Goal: Task Accomplishment & Management: Manage account settings

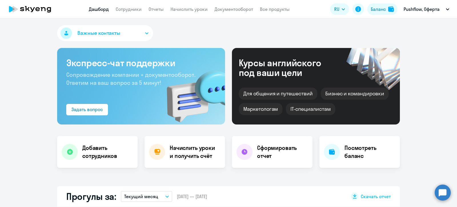
select select "30"
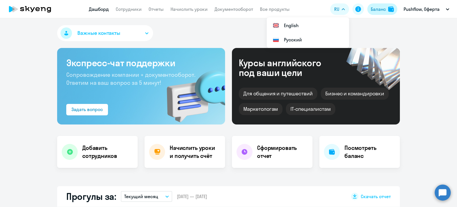
click at [373, 8] on div "Баланс" at bounding box center [378, 9] width 15 height 7
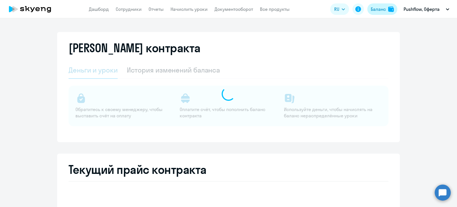
select select "english_adult_not_native_speaker"
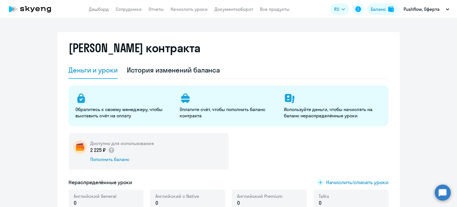
click at [101, 10] on link "Дашборд" at bounding box center [99, 9] width 20 height 6
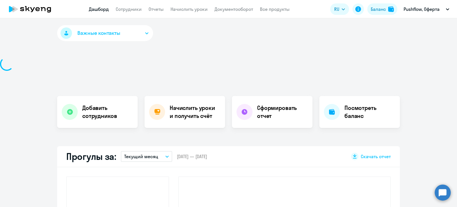
select select "30"
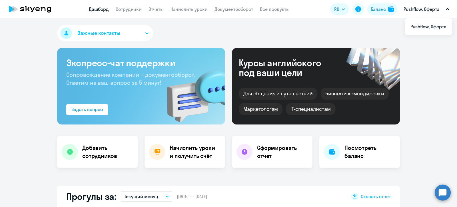
click at [131, 8] on link "Сотрудники" at bounding box center [129, 9] width 26 height 6
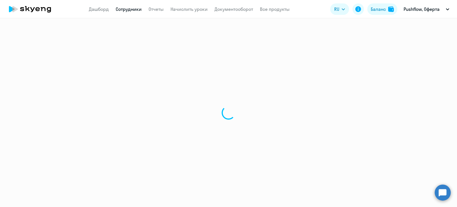
select select "30"
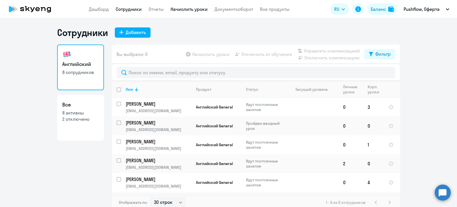
click at [180, 9] on link "Начислить уроки" at bounding box center [188, 9] width 37 height 6
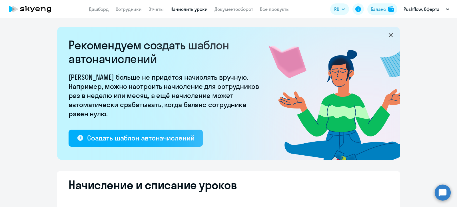
select select "10"
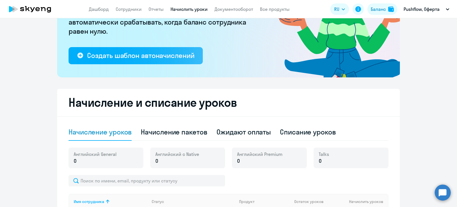
scroll to position [71, 0]
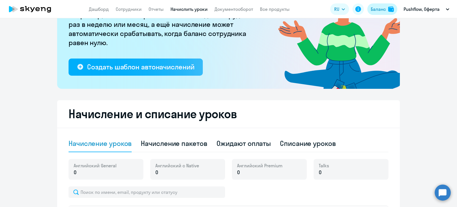
click at [375, 9] on div "Баланс" at bounding box center [378, 9] width 15 height 7
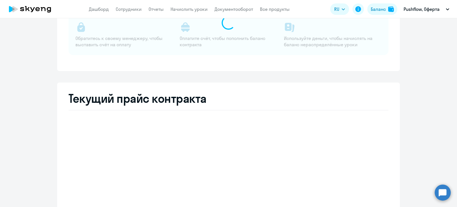
select select "english_adult_not_native_speaker"
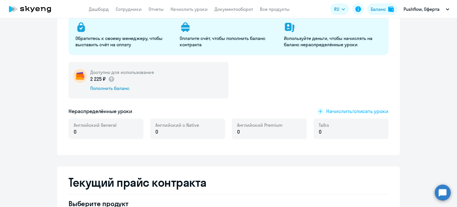
click at [348, 111] on span "Начислить/списать уроки" at bounding box center [357, 111] width 62 height 7
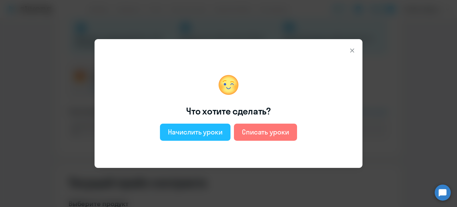
click at [198, 129] on div "Начислить уроки" at bounding box center [195, 131] width 55 height 9
select select "english_adult_not_native_speaker"
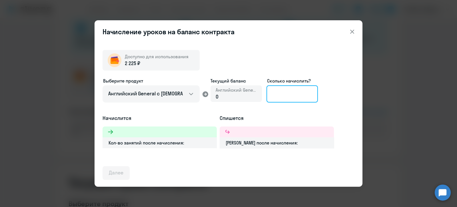
click at [278, 94] on input at bounding box center [291, 93] width 51 height 17
type input "2"
type input "1"
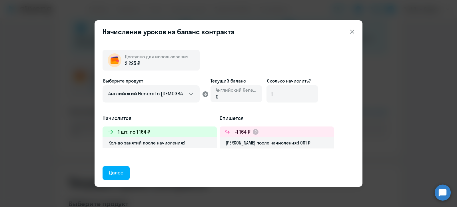
click at [122, 170] on div "Далее" at bounding box center [116, 172] width 15 height 7
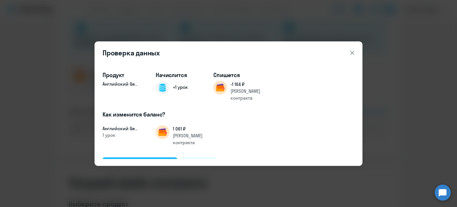
click at [146, 160] on div "Подтвердить и начислить" at bounding box center [140, 163] width 62 height 7
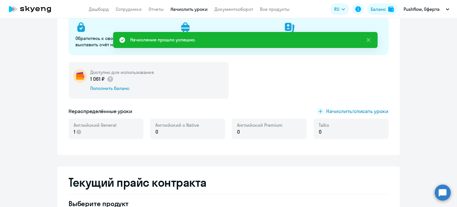
click at [178, 8] on link "Начислить уроки" at bounding box center [188, 9] width 37 height 6
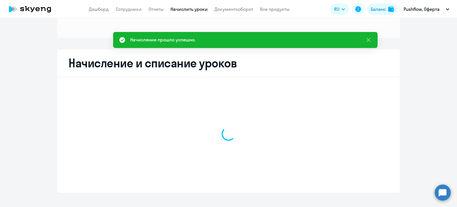
select select "10"
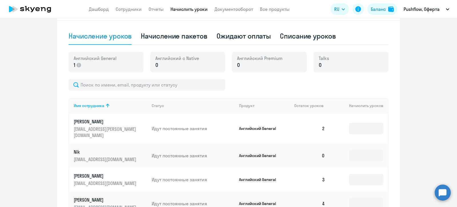
scroll to position [142, 0]
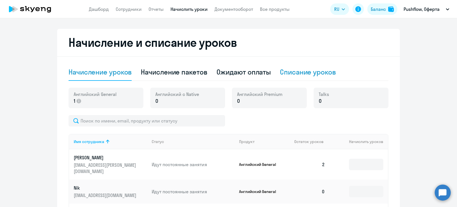
click at [299, 73] on div "Списание уроков" at bounding box center [308, 71] width 56 height 9
select select "10"
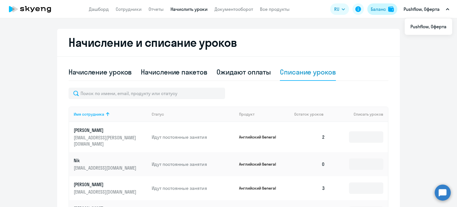
click at [379, 7] on div "Баланс" at bounding box center [378, 9] width 15 height 7
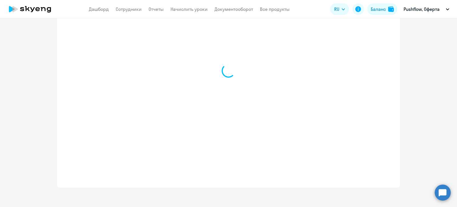
select select "english_adult_not_native_speaker"
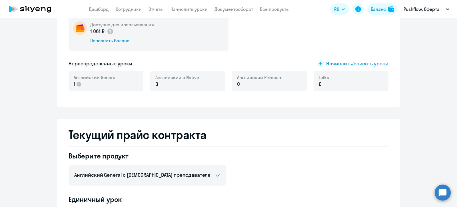
scroll to position [103, 0]
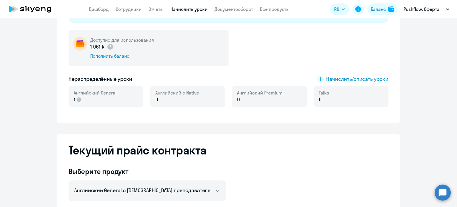
click at [185, 9] on link "Начислить уроки" at bounding box center [188, 9] width 37 height 6
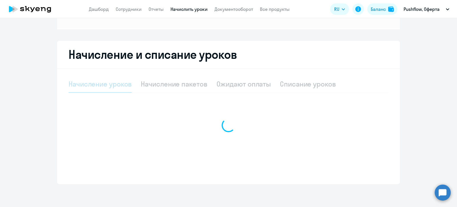
select select "10"
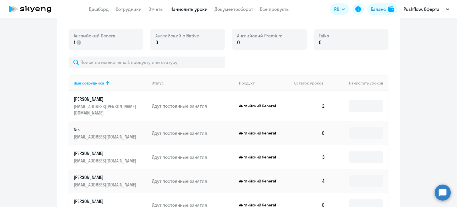
scroll to position [222, 0]
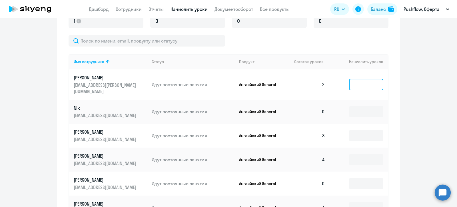
click at [365, 81] on input at bounding box center [366, 84] width 34 height 11
click at [367, 106] on input at bounding box center [366, 111] width 34 height 11
click at [364, 135] on td at bounding box center [358, 136] width 58 height 24
click at [364, 130] on input at bounding box center [366, 135] width 34 height 11
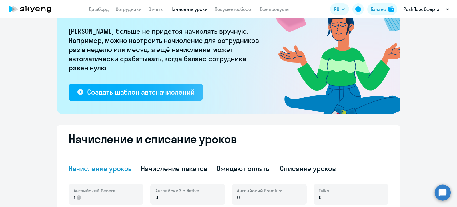
scroll to position [44, 0]
